Goal: Task Accomplishment & Management: Use online tool/utility

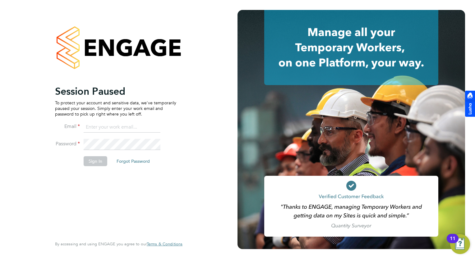
type input "Natalie.carr@buildrec.com"
click at [92, 159] on button "Sign In" at bounding box center [96, 161] width 24 height 10
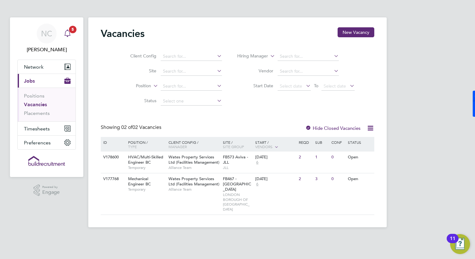
click at [70, 29] on span "5" at bounding box center [72, 29] width 7 height 7
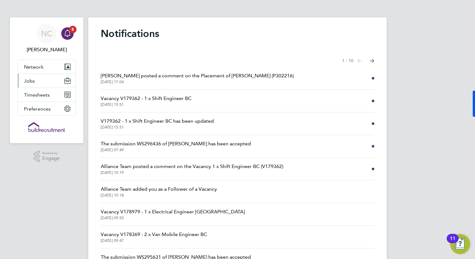
click at [30, 84] on button "Jobs" at bounding box center [47, 81] width 58 height 14
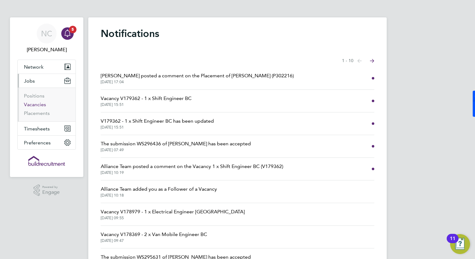
click at [39, 104] on link "Vacancies" at bounding box center [35, 105] width 22 height 6
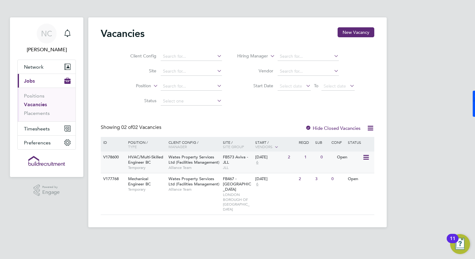
click at [136, 155] on span "HVAC/Multi-Skilled Engineer BC" at bounding box center [145, 159] width 35 height 11
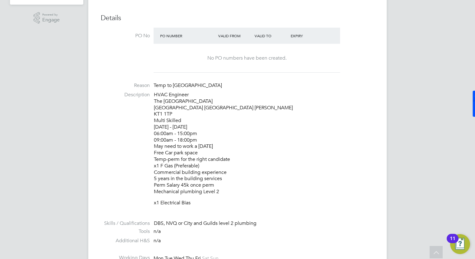
scroll to position [174, 0]
